Goal: Find specific page/section

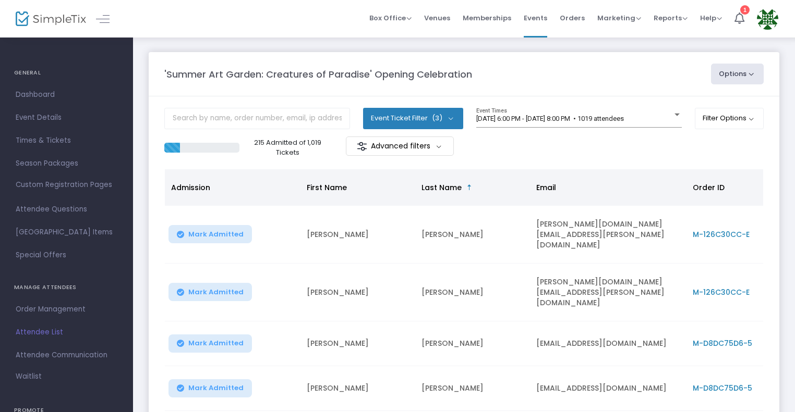
click at [57, 19] on img at bounding box center [51, 18] width 70 height 15
